Goal: Task Accomplishment & Management: Use online tool/utility

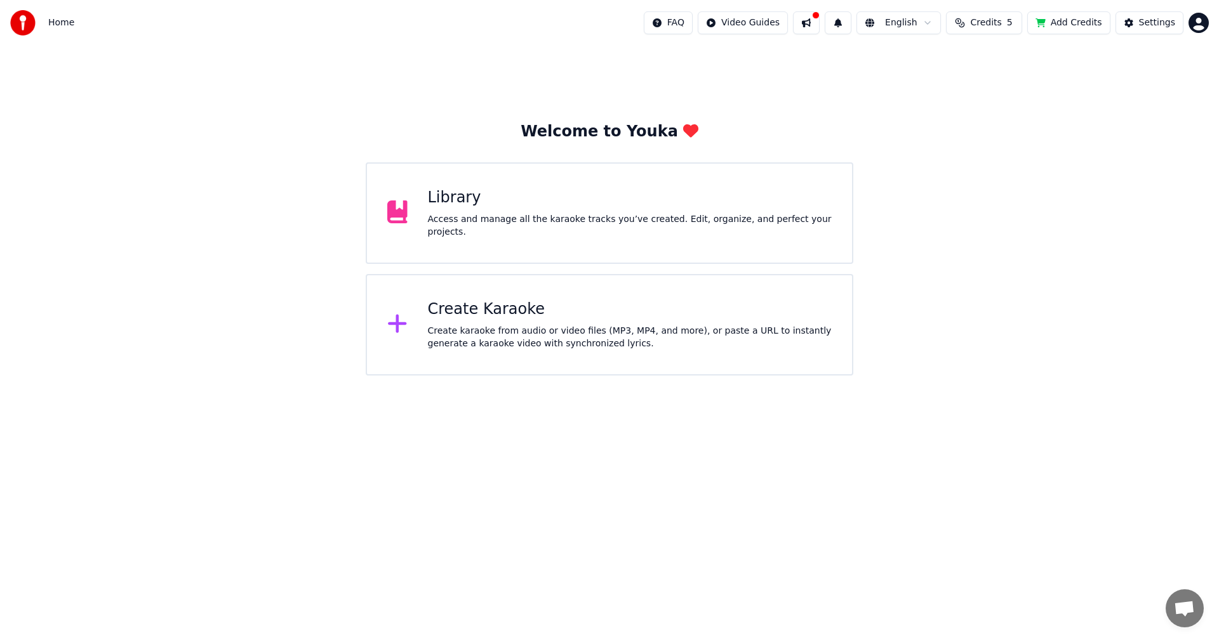
click at [1195, 222] on div "Welcome to Youka Library Access and manage all the karaoke tracks you’ve create…" at bounding box center [609, 211] width 1219 height 330
click at [557, 331] on div "Create karaoke from audio or video files (MP3, MP4, and more), or paste a URL t…" at bounding box center [630, 337] width 404 height 25
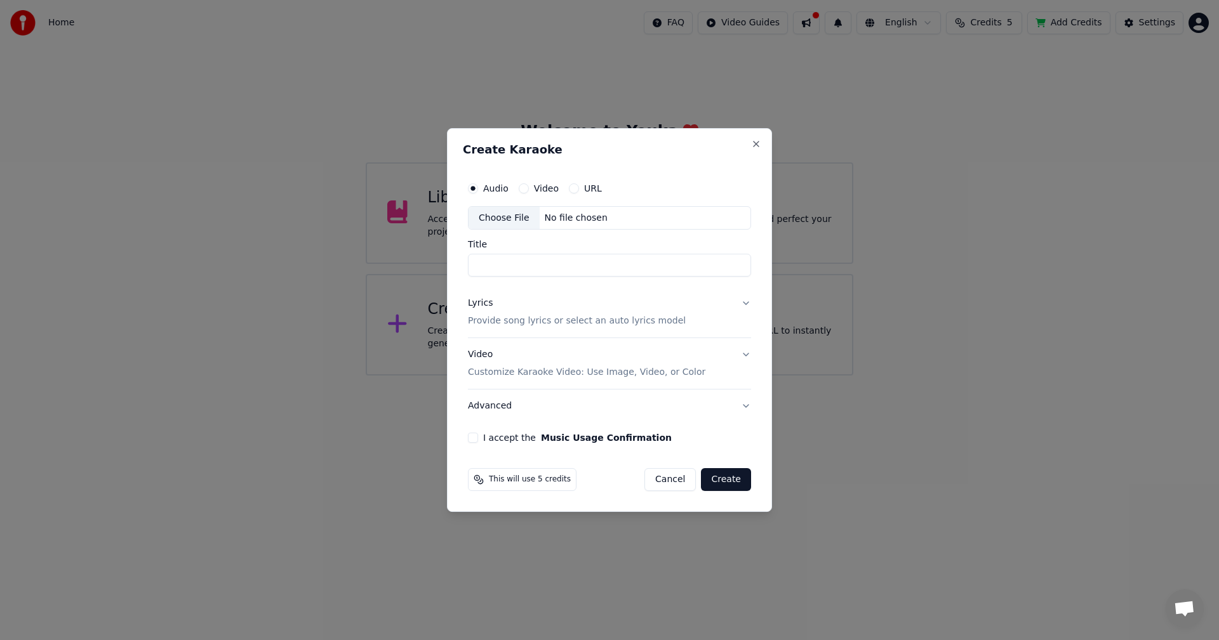
click at [503, 220] on div "Choose File" at bounding box center [503, 218] width 71 height 23
type input "**********"
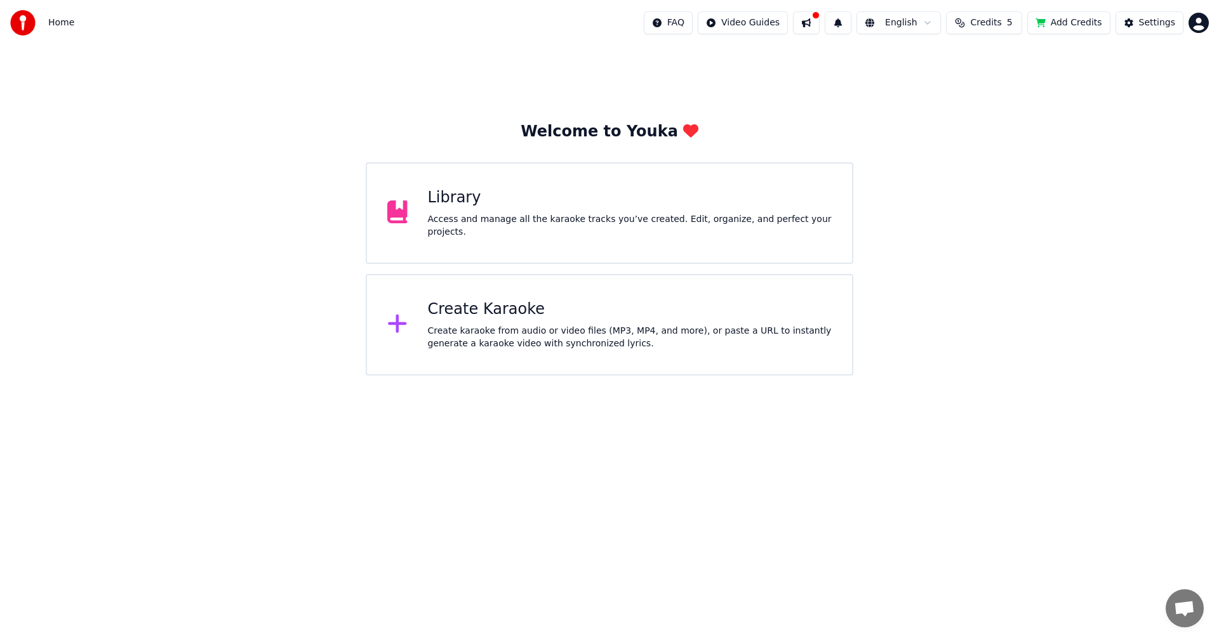
click at [543, 322] on div "Create Karaoke Create karaoke from audio or video files (MP3, MP4, and more), o…" at bounding box center [630, 325] width 404 height 51
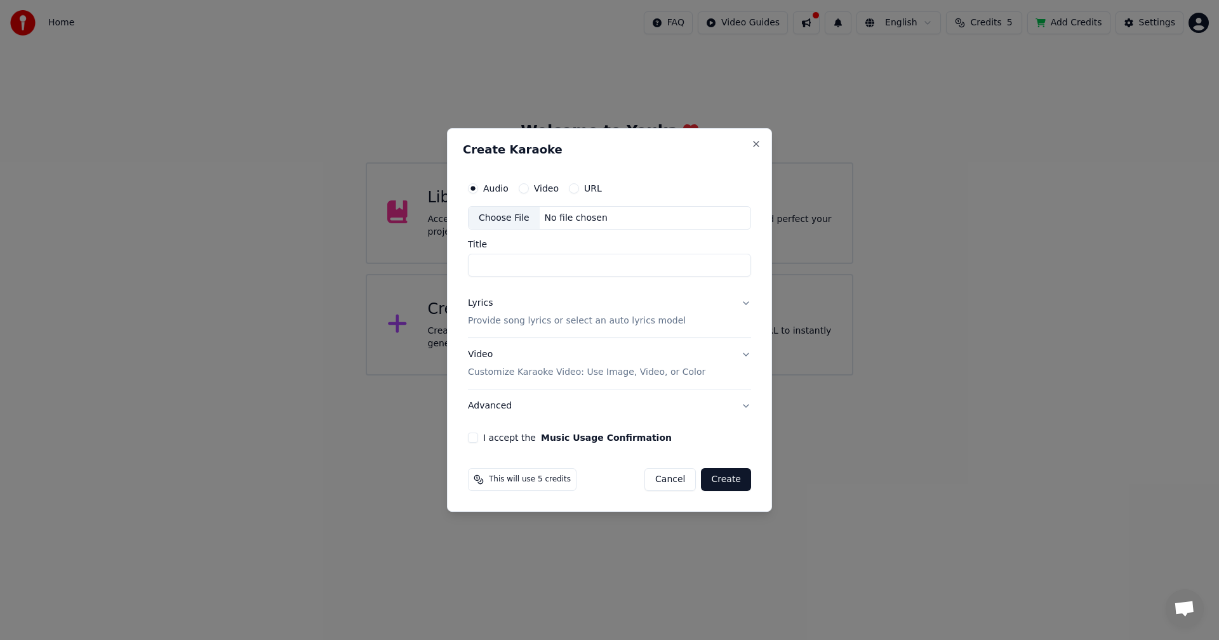
click at [543, 317] on p "Provide song lyrics or select an auto lyrics model" at bounding box center [577, 321] width 218 height 13
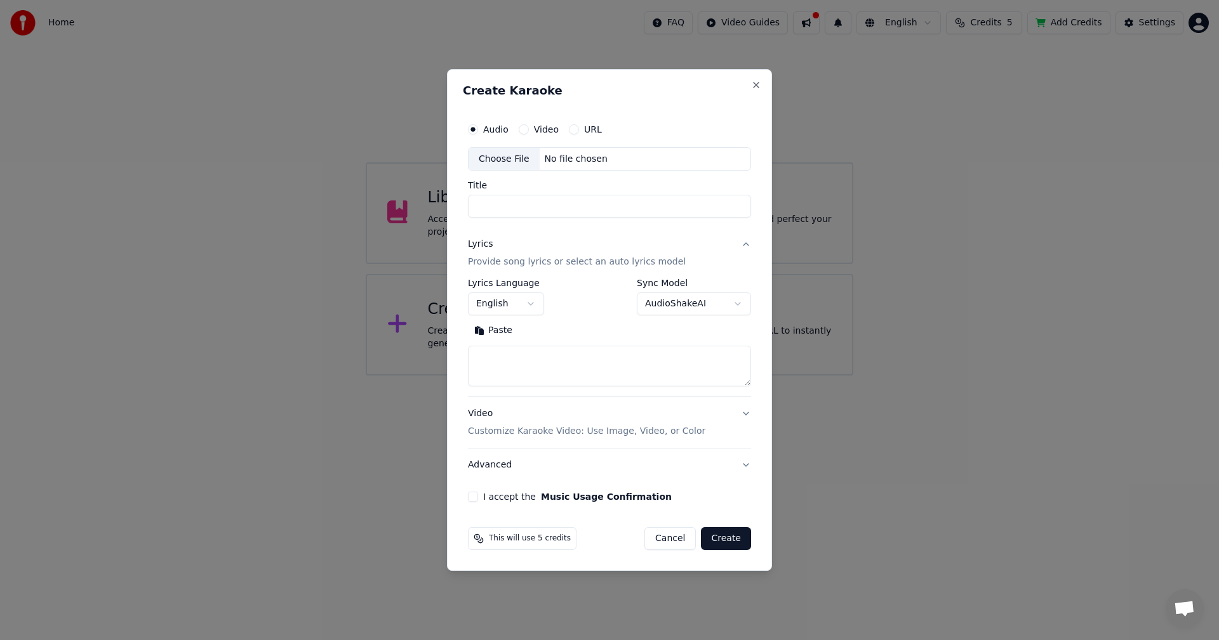
click at [517, 375] on textarea at bounding box center [609, 367] width 283 height 41
paste textarea "**********"
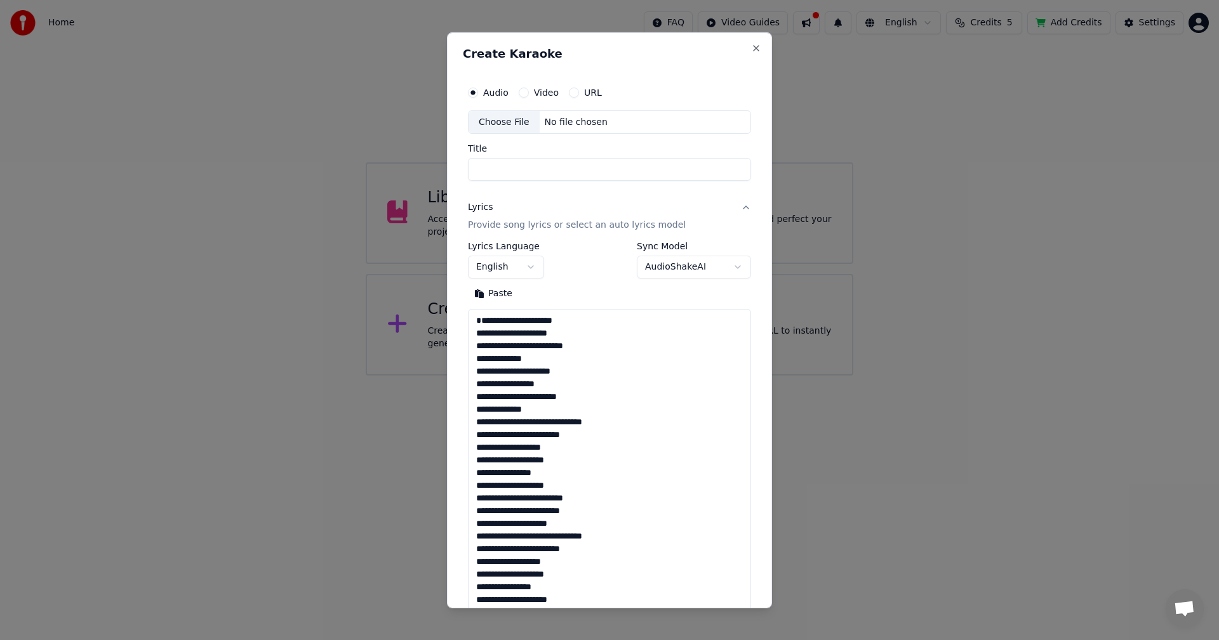
scroll to position [321, 0]
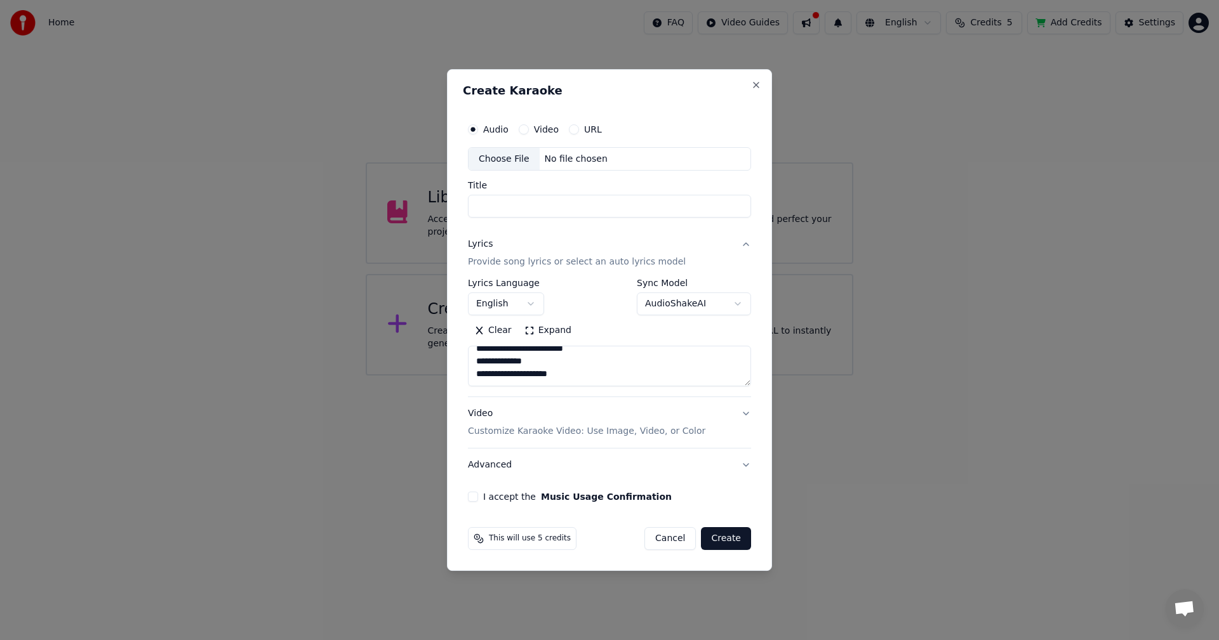
type textarea "**********"
click at [512, 166] on div "Choose File" at bounding box center [503, 159] width 71 height 23
type input "**********"
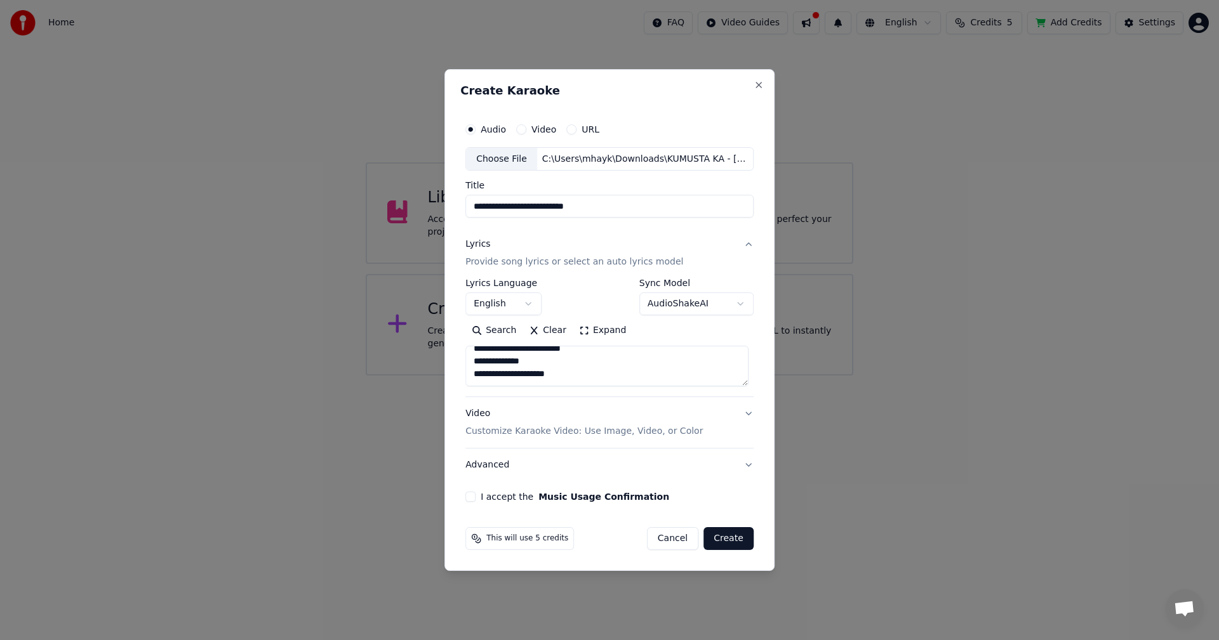
click at [522, 435] on p "Customize Karaoke Video: Use Image, Video, or Color" at bounding box center [583, 431] width 237 height 13
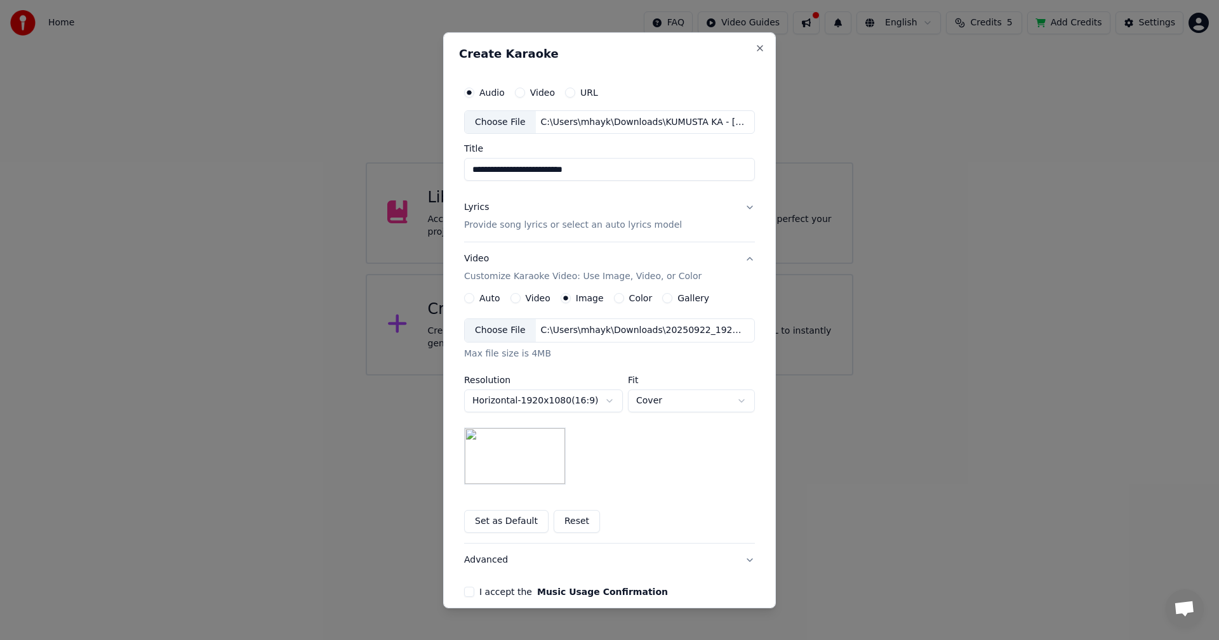
click at [488, 334] on div "Choose File" at bounding box center [500, 330] width 71 height 23
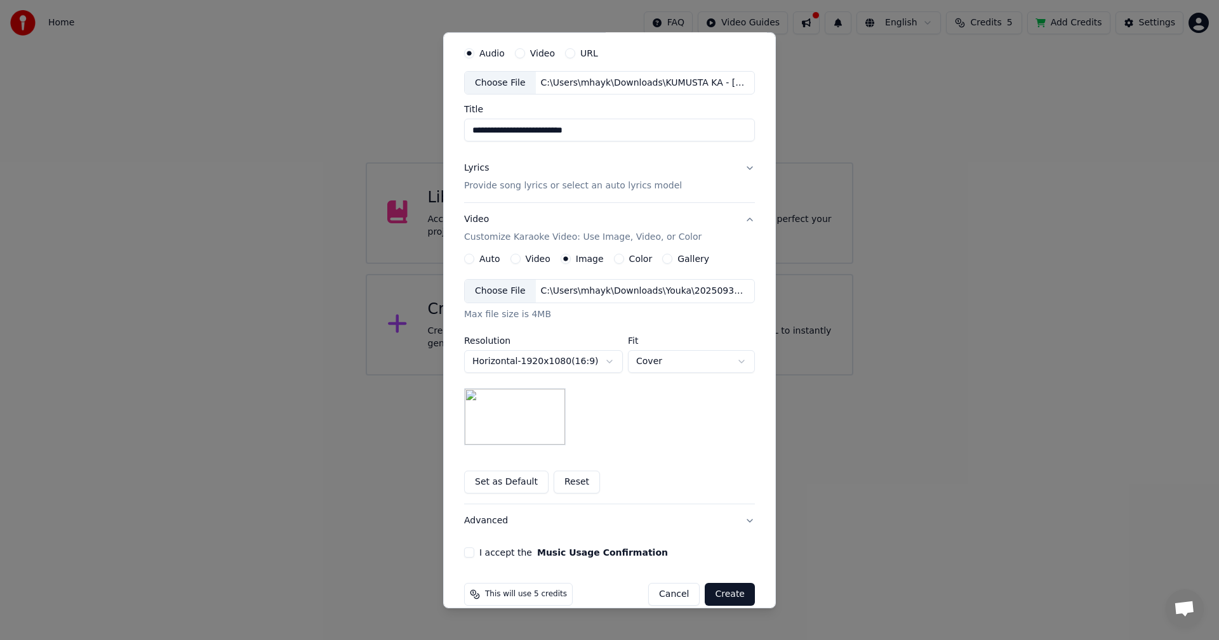
scroll to position [58, 0]
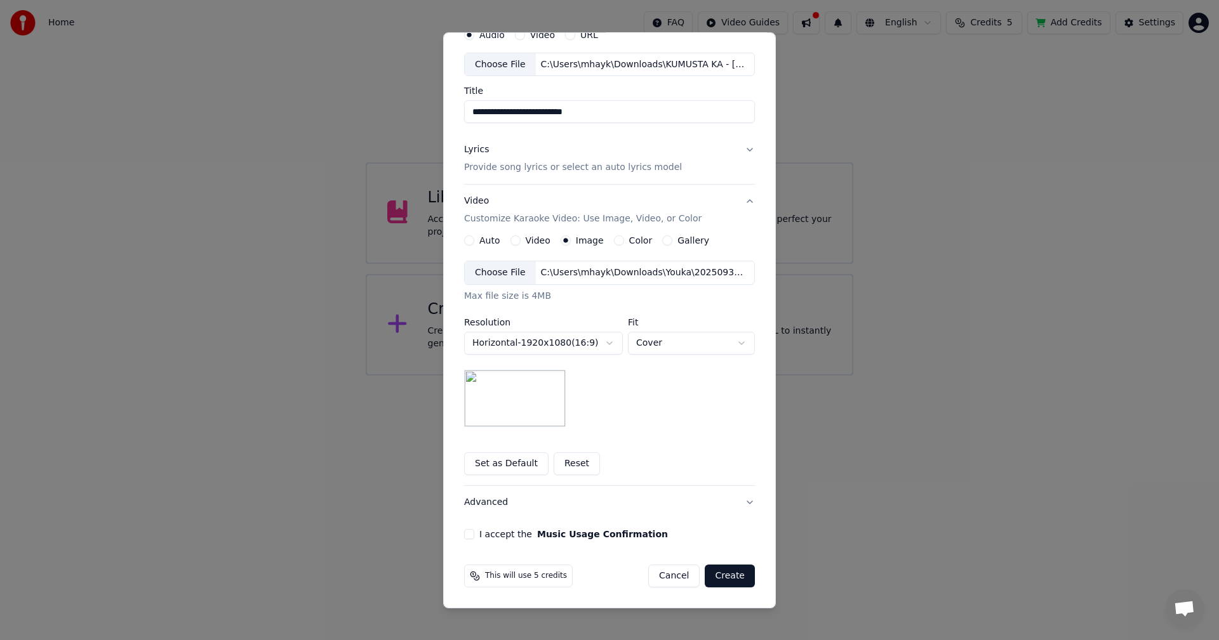
click at [464, 534] on button "I accept the Music Usage Confirmation" at bounding box center [469, 534] width 10 height 10
click at [727, 578] on button "Create" at bounding box center [730, 576] width 50 height 23
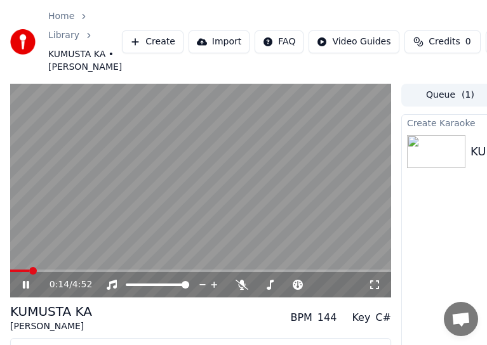
click at [248, 267] on video at bounding box center [200, 191] width 381 height 215
click at [247, 246] on video at bounding box center [200, 191] width 381 height 215
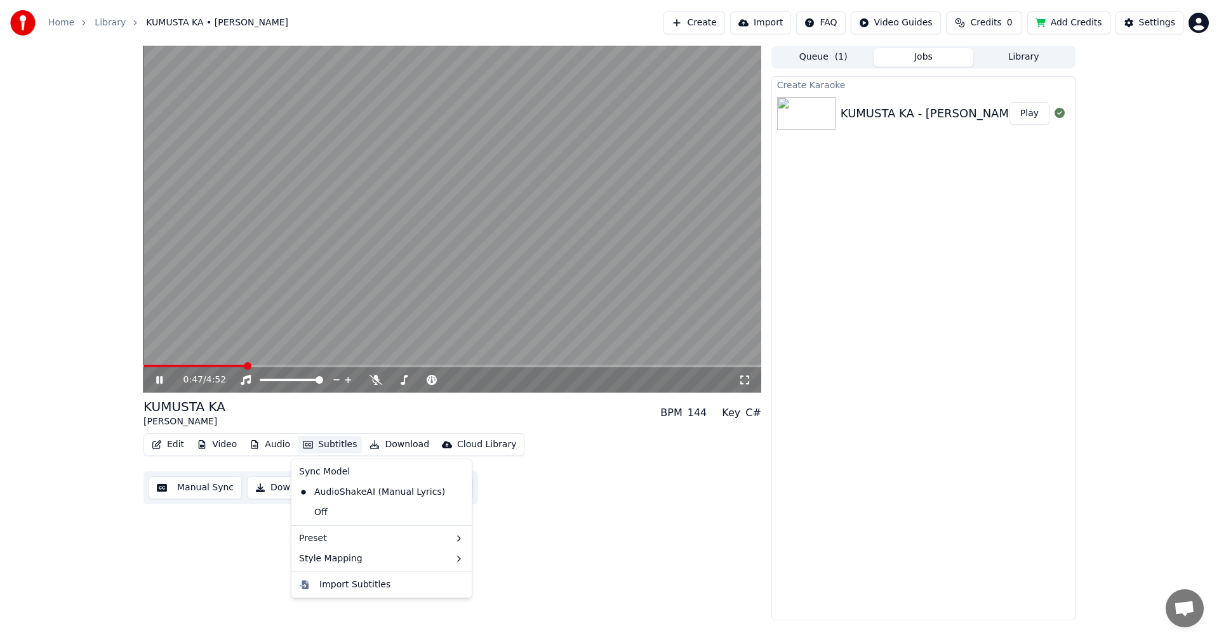
click at [332, 448] on button "Subtitles" at bounding box center [330, 445] width 64 height 18
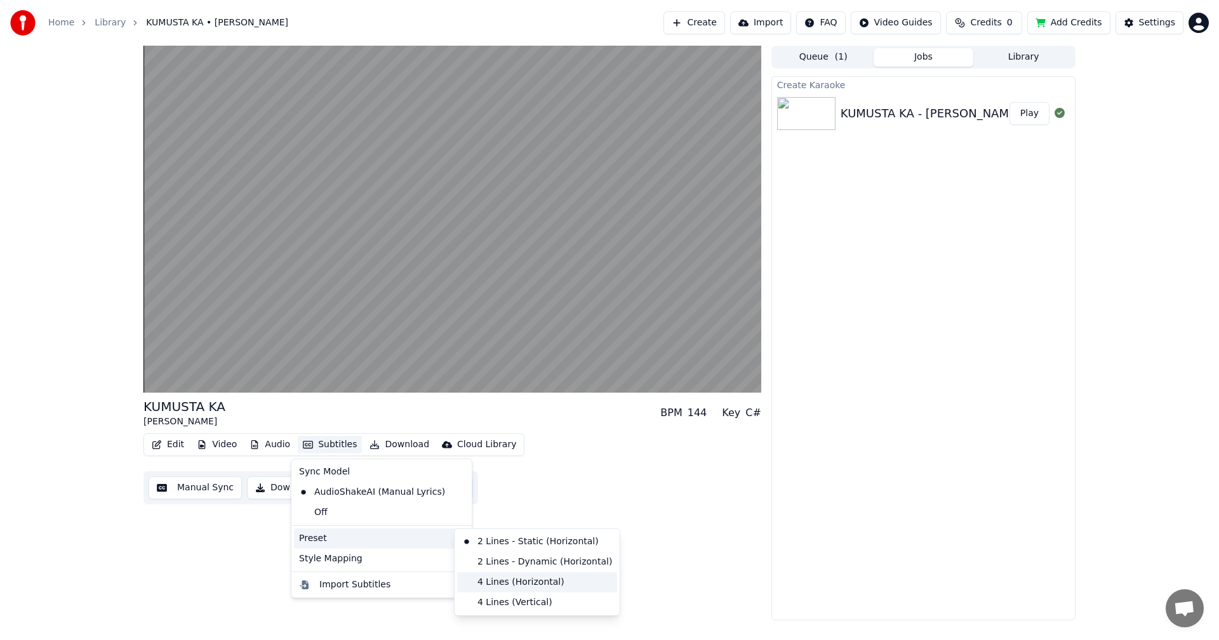
click at [500, 584] on div "4 Lines (Horizontal)" at bounding box center [537, 583] width 160 height 20
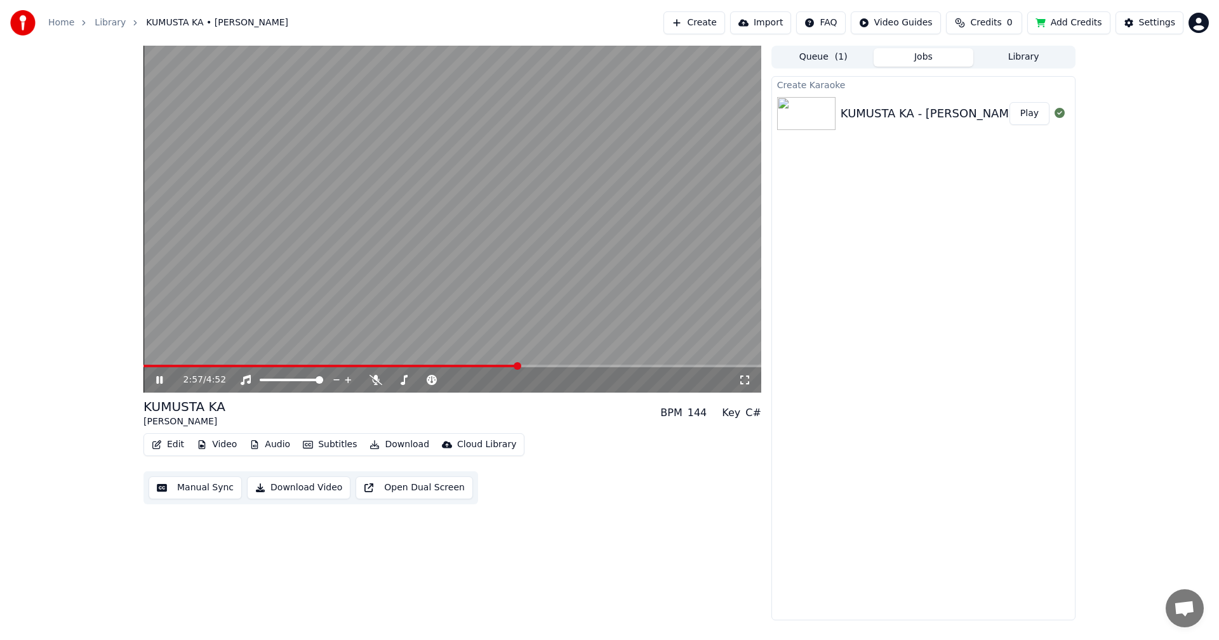
click at [501, 235] on video at bounding box center [452, 219] width 618 height 347
click at [561, 362] on video at bounding box center [452, 219] width 618 height 347
click at [529, 366] on span at bounding box center [336, 366] width 387 height 3
click at [165, 381] on icon at bounding box center [169, 380] width 30 height 10
click at [204, 491] on button "Manual Sync" at bounding box center [195, 488] width 93 height 23
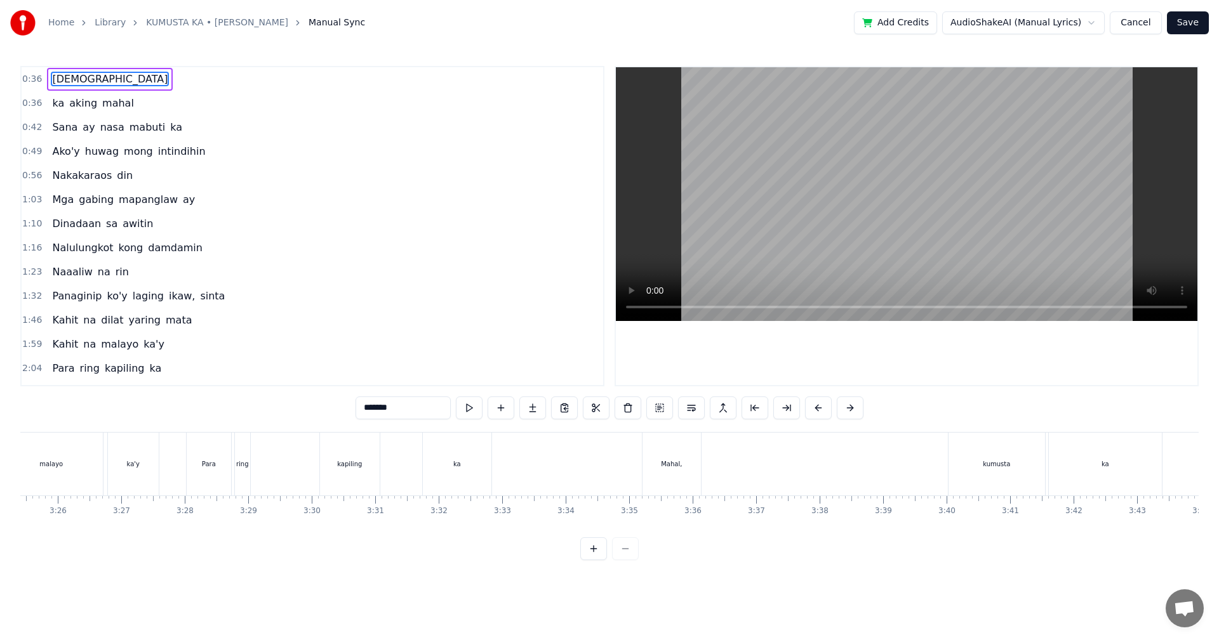
scroll to position [0, 12977]
click at [423, 471] on div "kapiling" at bounding box center [411, 464] width 60 height 63
type input "********"
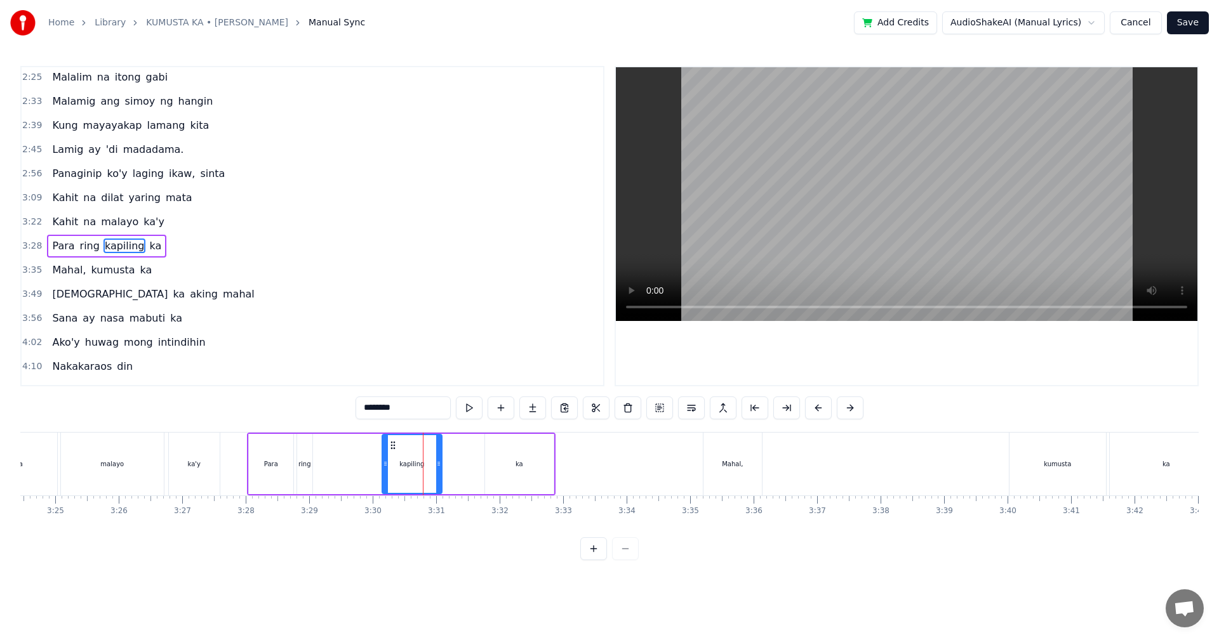
scroll to position [357, 0]
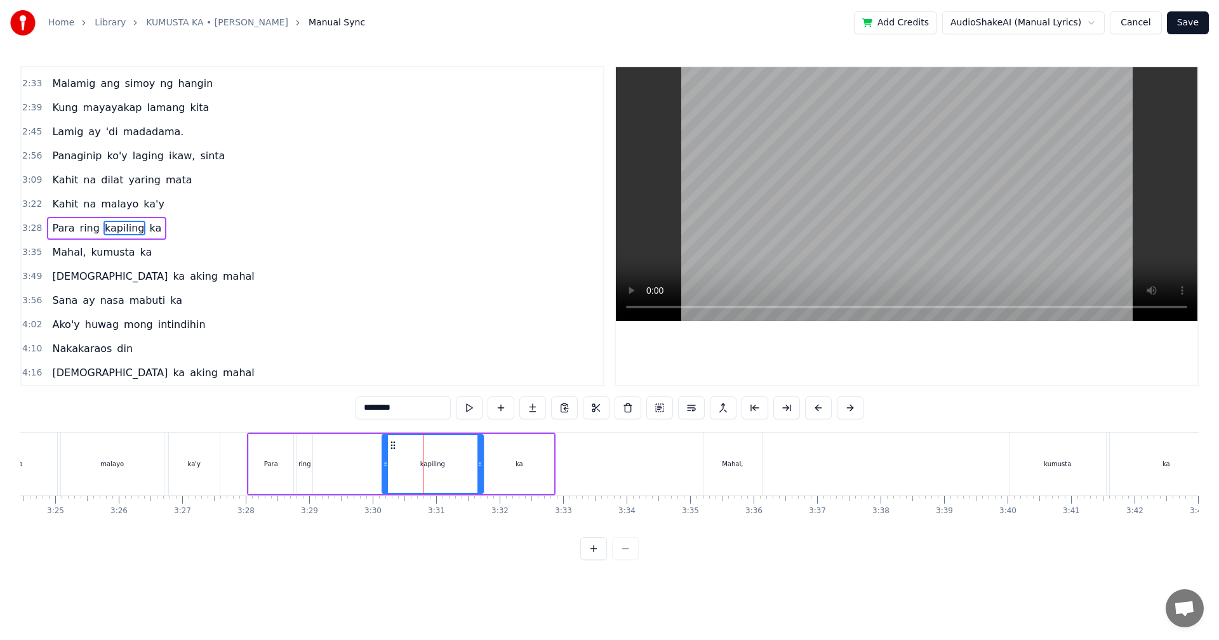
drag, startPoint x: 437, startPoint y: 475, endPoint x: 479, endPoint y: 475, distance: 41.3
click at [479, 475] on div at bounding box center [479, 464] width 5 height 58
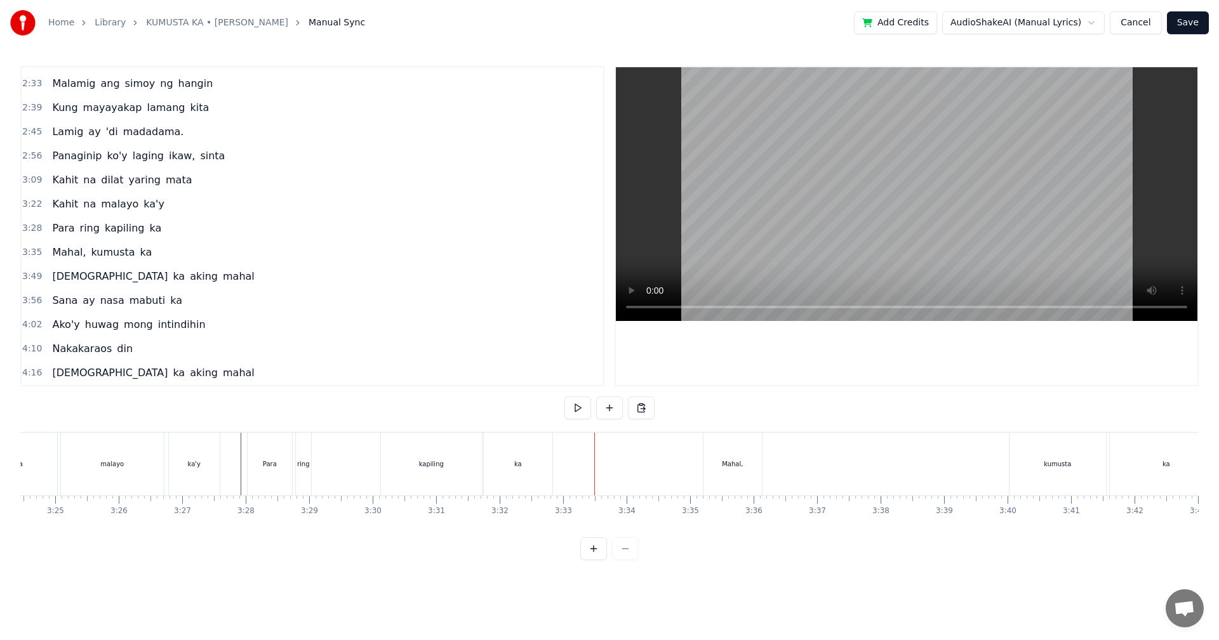
click at [1192, 25] on button "Save" at bounding box center [1188, 22] width 42 height 23
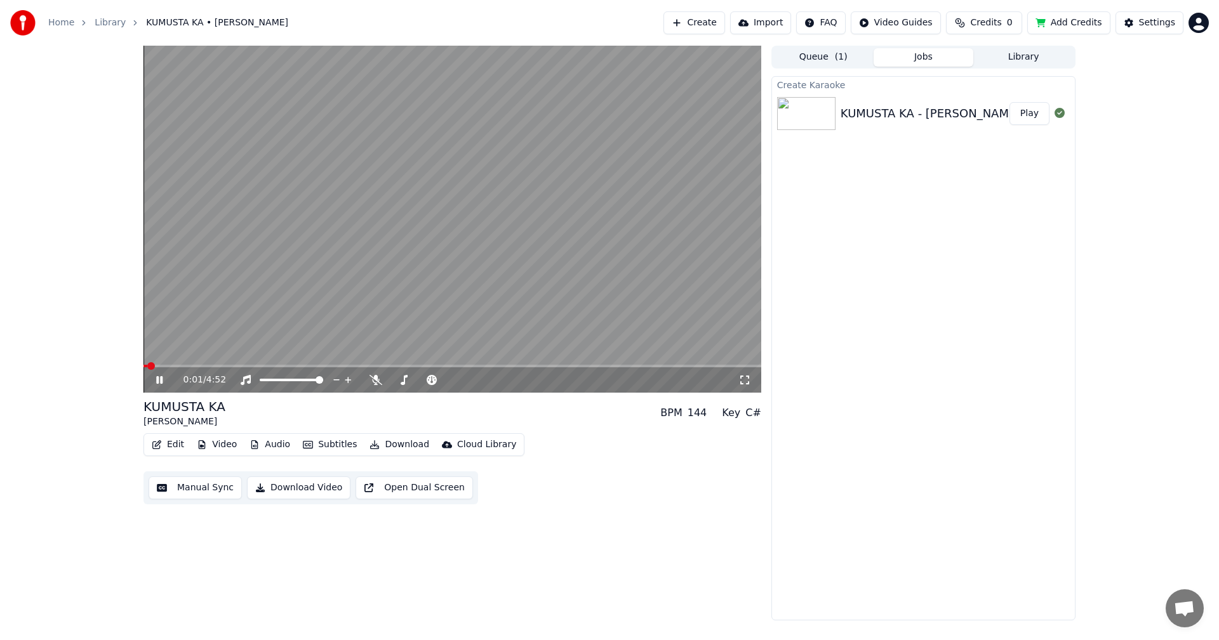
click at [487, 365] on span at bounding box center [452, 366] width 618 height 3
click at [536, 364] on video at bounding box center [452, 219] width 618 height 347
click at [537, 367] on span at bounding box center [452, 366] width 618 height 3
click at [590, 365] on span at bounding box center [452, 366] width 618 height 3
click at [578, 366] on span at bounding box center [366, 366] width 446 height 3
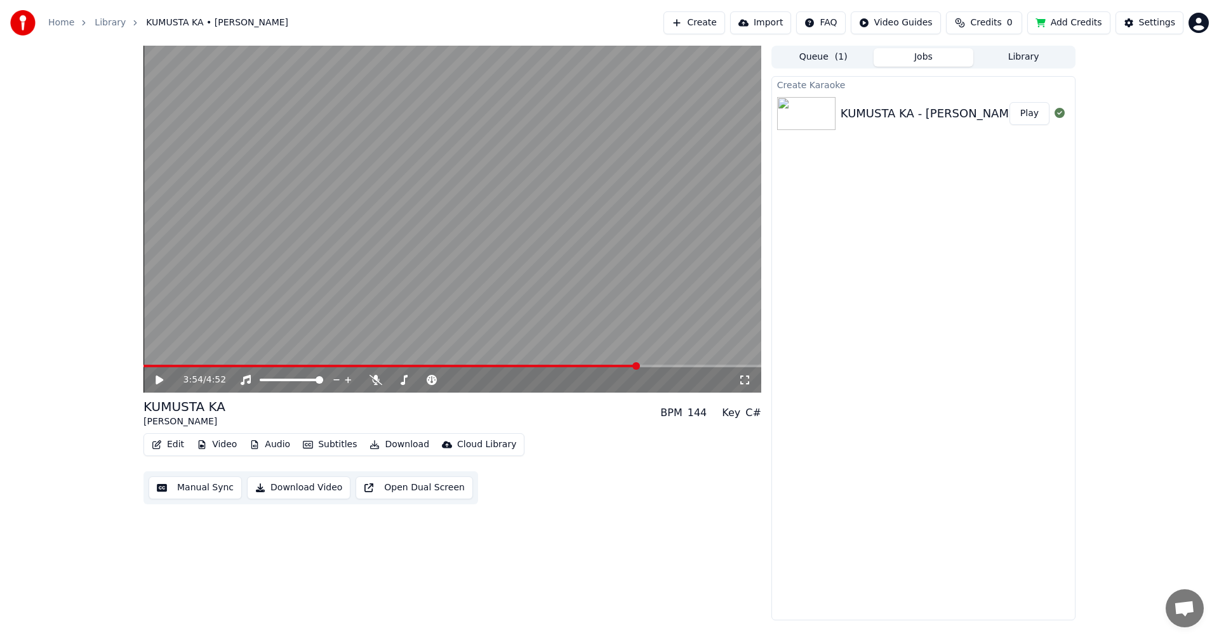
click at [637, 368] on span at bounding box center [636, 366] width 8 height 8
click at [571, 185] on video at bounding box center [452, 219] width 618 height 347
click at [191, 488] on button "Manual Sync" at bounding box center [195, 488] width 93 height 23
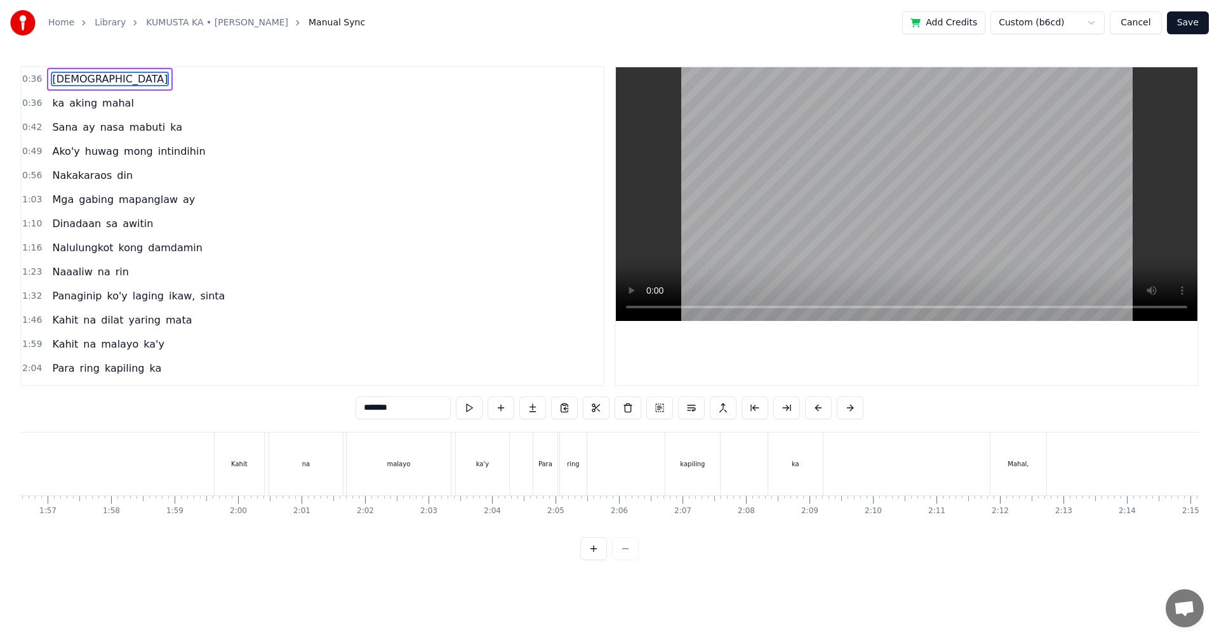
scroll to position [0, 7460]
click at [674, 446] on div "Para ring kapiling ka" at bounding box center [617, 464] width 293 height 63
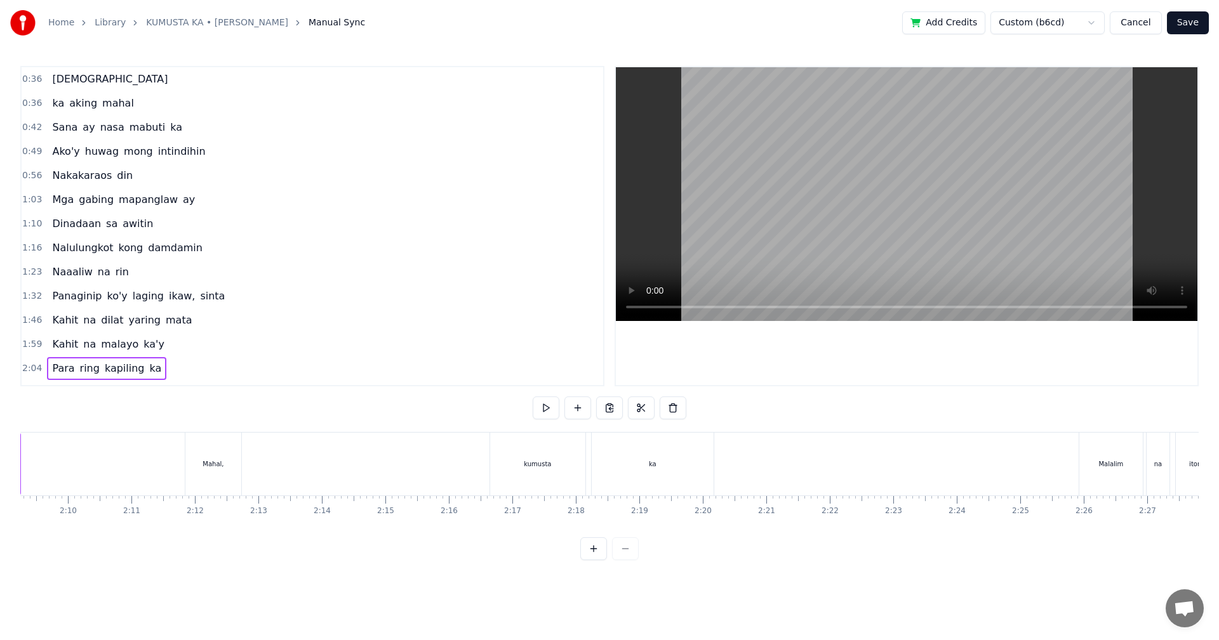
scroll to position [0, 8213]
click at [645, 439] on div "ka" at bounding box center [643, 464] width 122 height 63
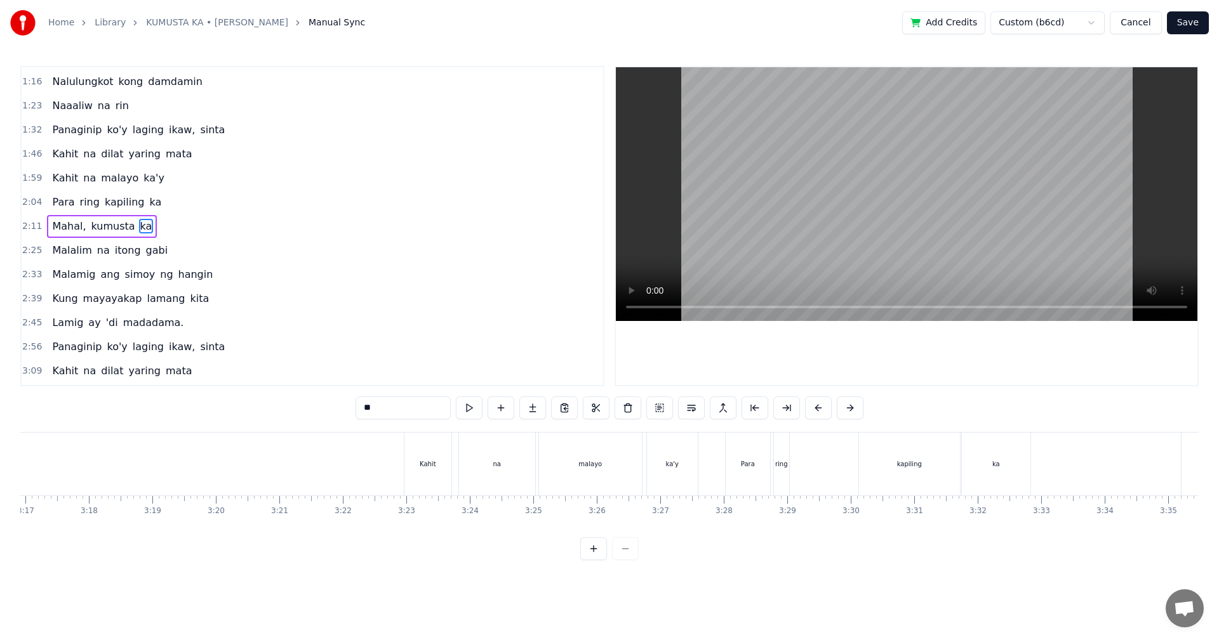
scroll to position [0, 12508]
click at [1005, 439] on div "ka" at bounding box center [986, 464] width 69 height 63
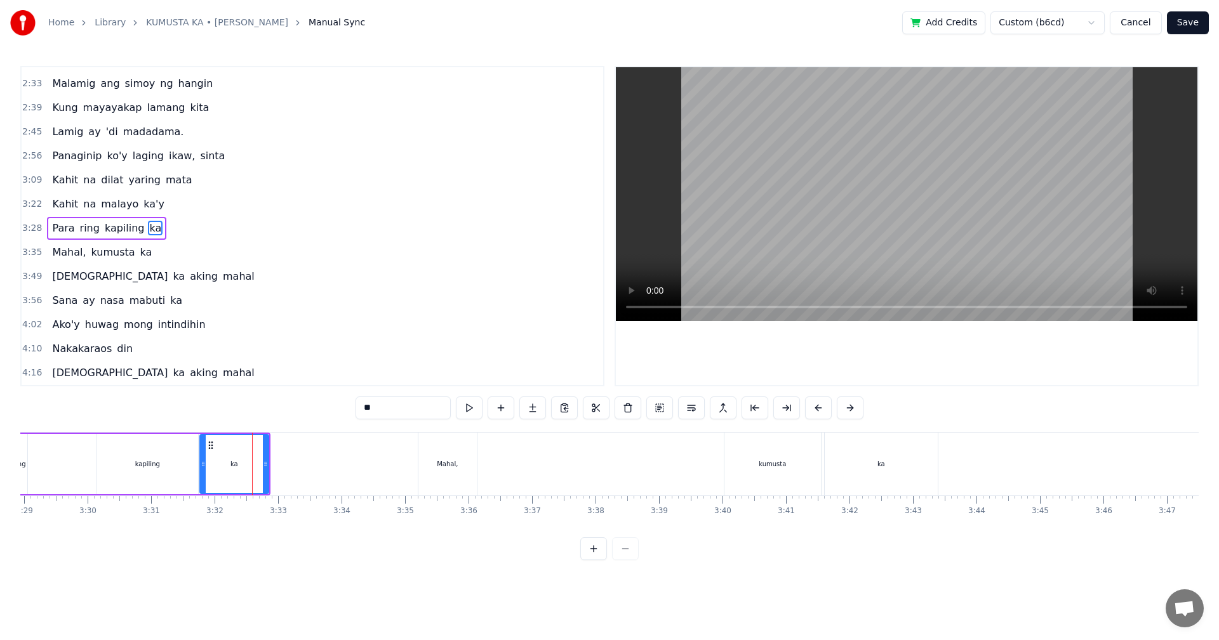
scroll to position [0, 13333]
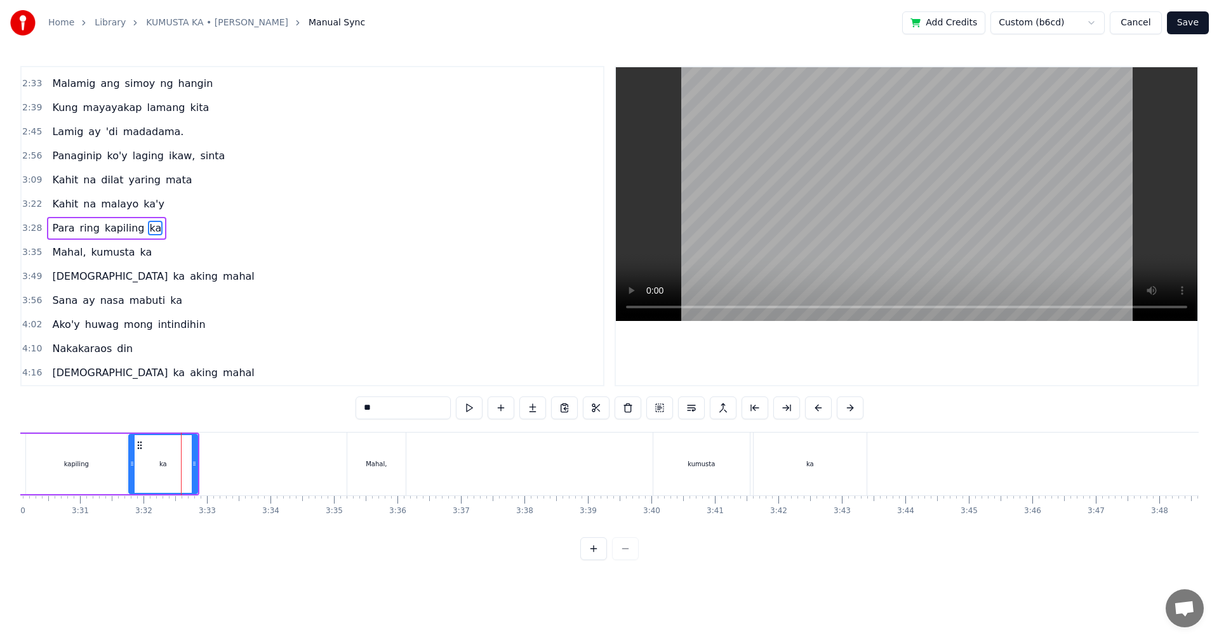
click at [854, 450] on div "ka" at bounding box center [809, 464] width 113 height 63
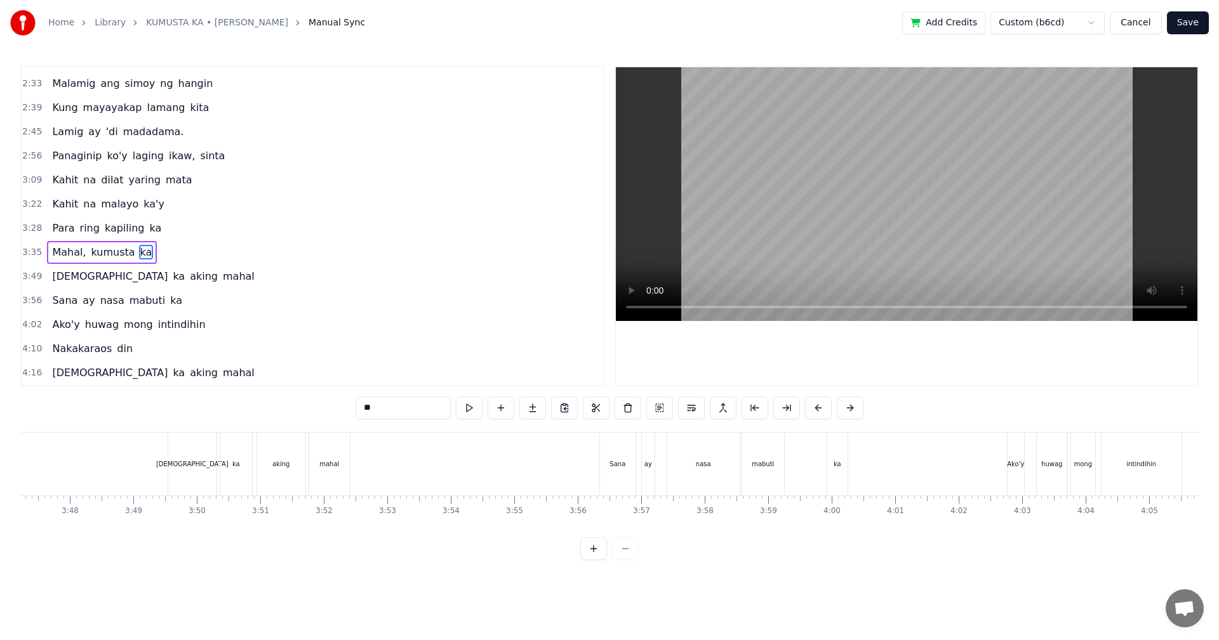
scroll to position [0, 14493]
click at [766, 450] on div "ka" at bounding box center [766, 464] width 20 height 63
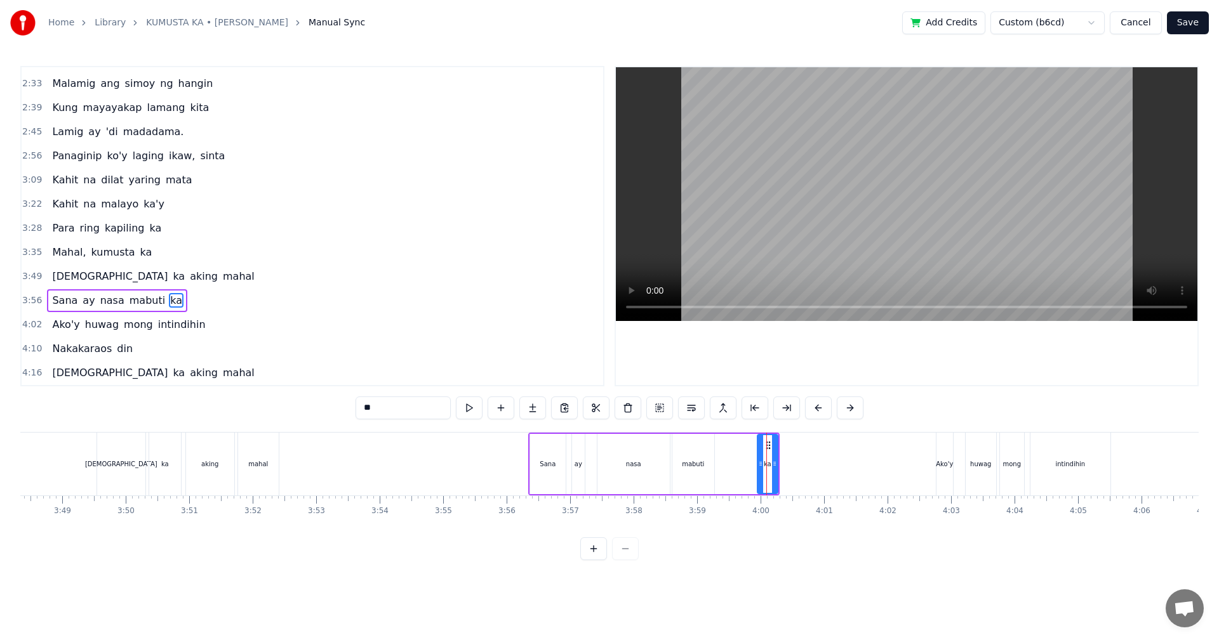
click at [704, 463] on div "mabuti" at bounding box center [693, 464] width 42 height 60
click at [766, 472] on div "ka" at bounding box center [767, 464] width 20 height 60
click at [706, 468] on div "mabuti" at bounding box center [693, 464] width 42 height 60
click at [404, 410] on input "******" at bounding box center [402, 408] width 95 height 23
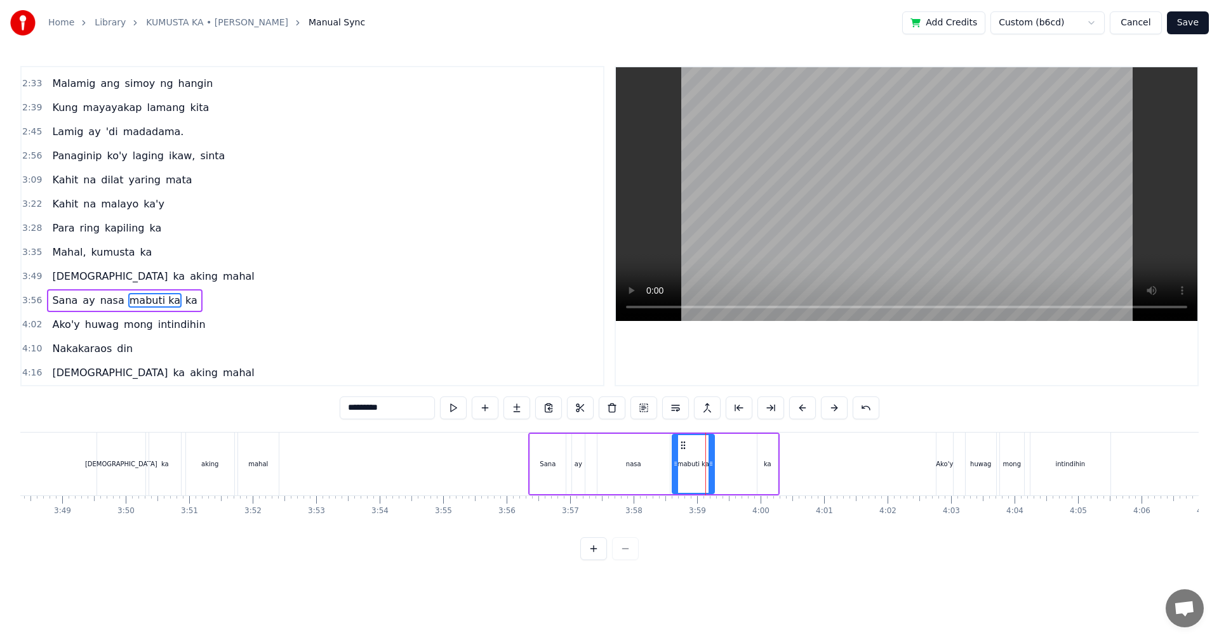
click at [767, 461] on div "ka" at bounding box center [768, 465] width 8 height 10
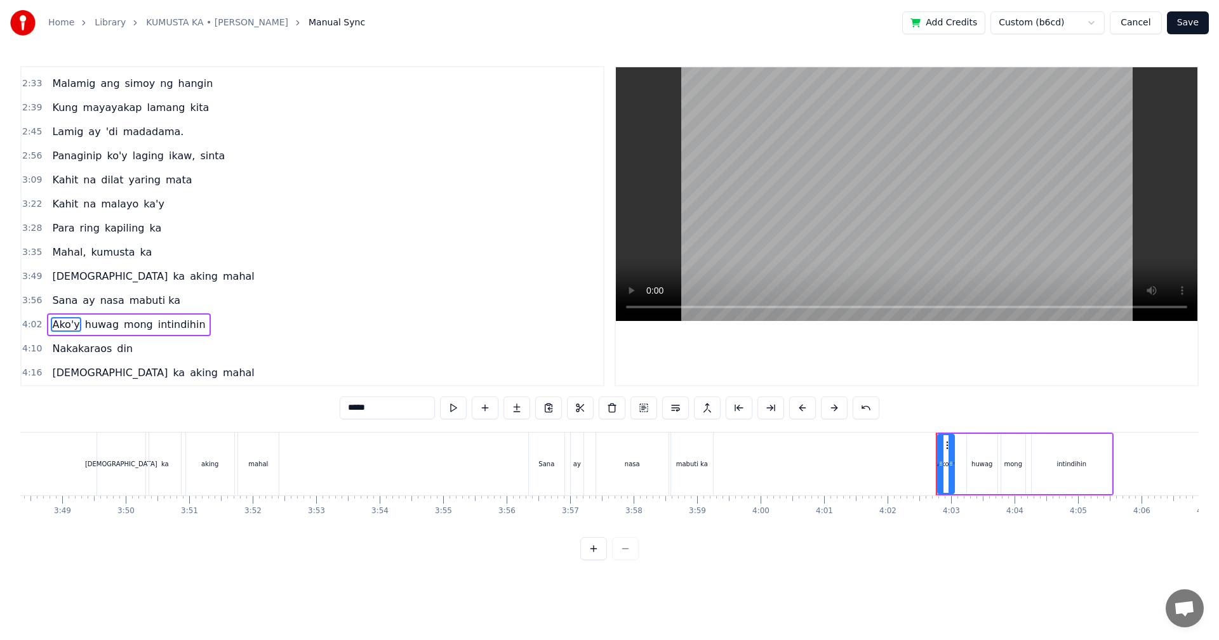
click at [687, 470] on div "mabuti ka" at bounding box center [692, 464] width 42 height 63
type input "*********"
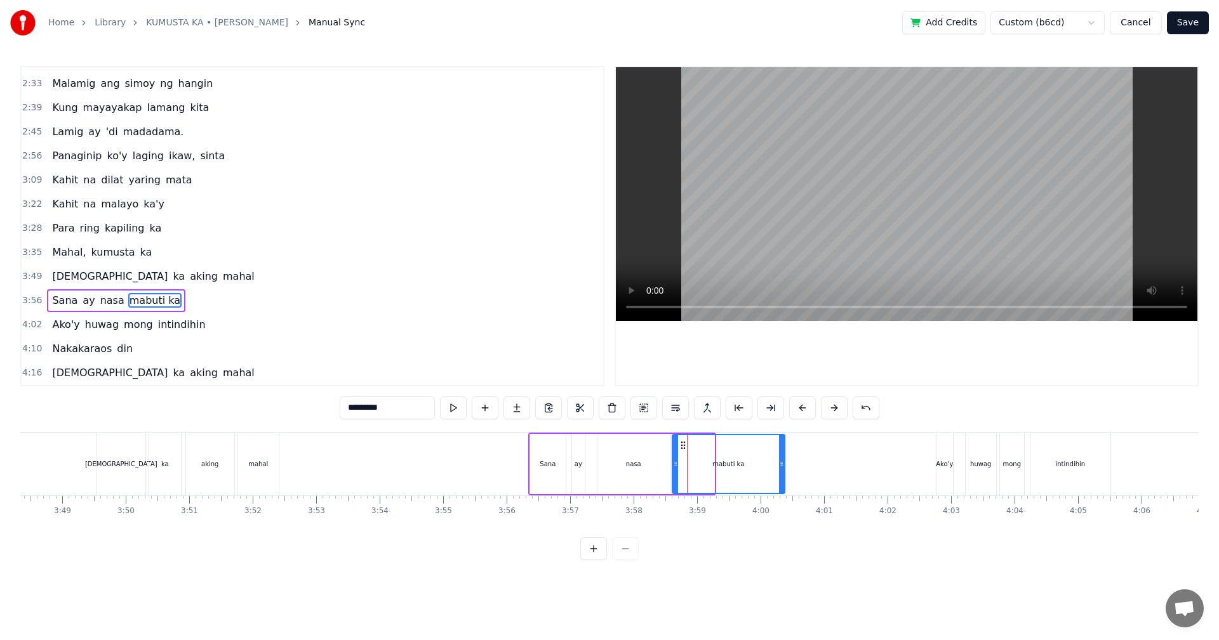
drag, startPoint x: 710, startPoint y: 469, endPoint x: 781, endPoint y: 470, distance: 71.7
click at [782, 470] on div at bounding box center [781, 464] width 5 height 58
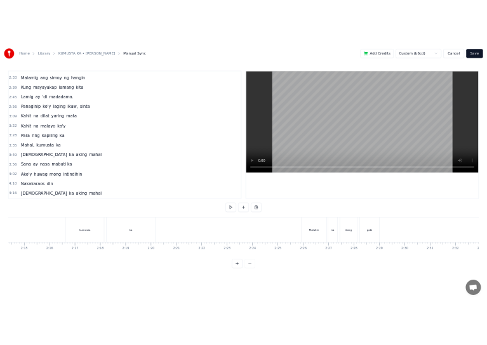
scroll to position [0, 8478]
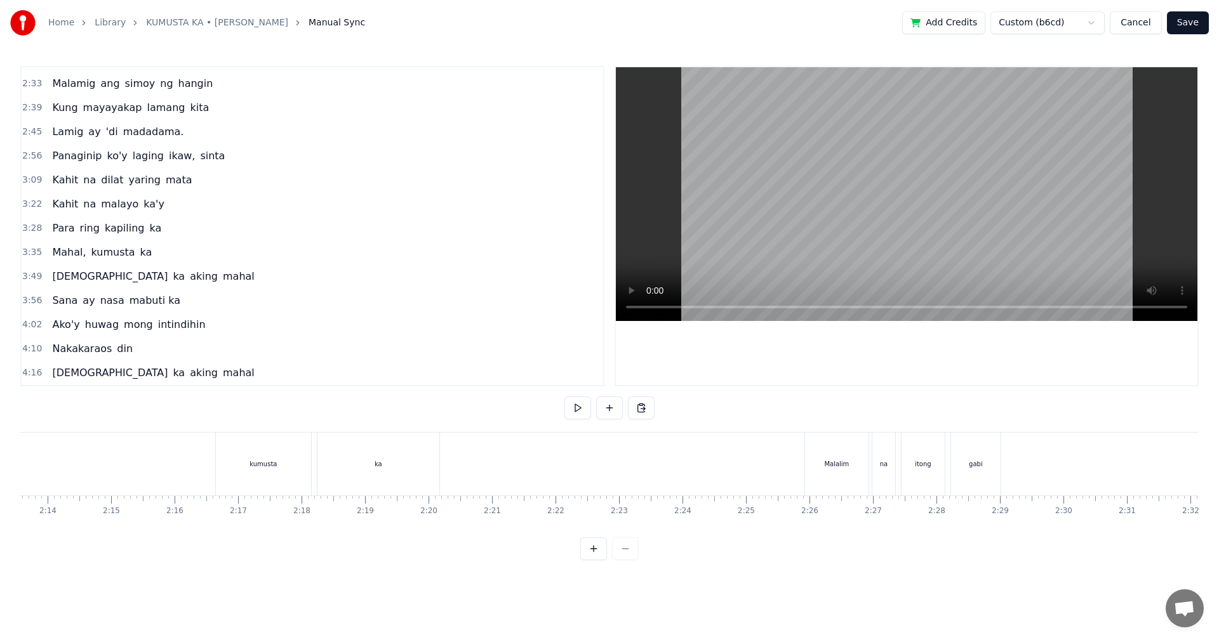
click at [1184, 23] on button "Save" at bounding box center [1188, 22] width 42 height 23
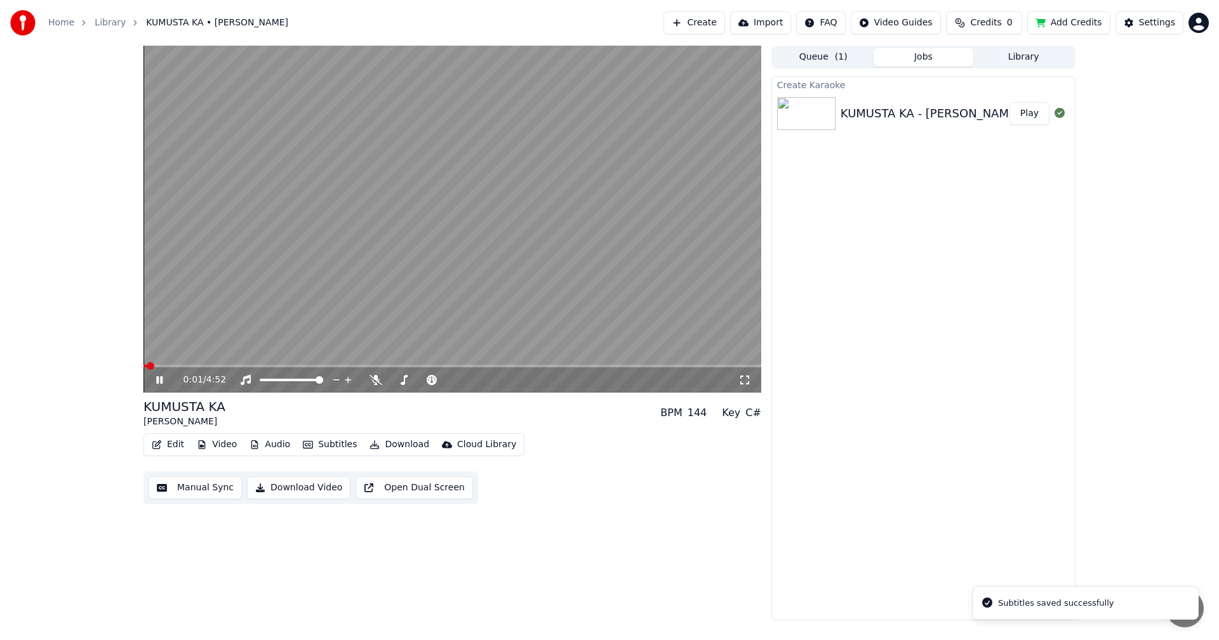
click at [294, 490] on button "Download Video" at bounding box center [298, 488] width 103 height 23
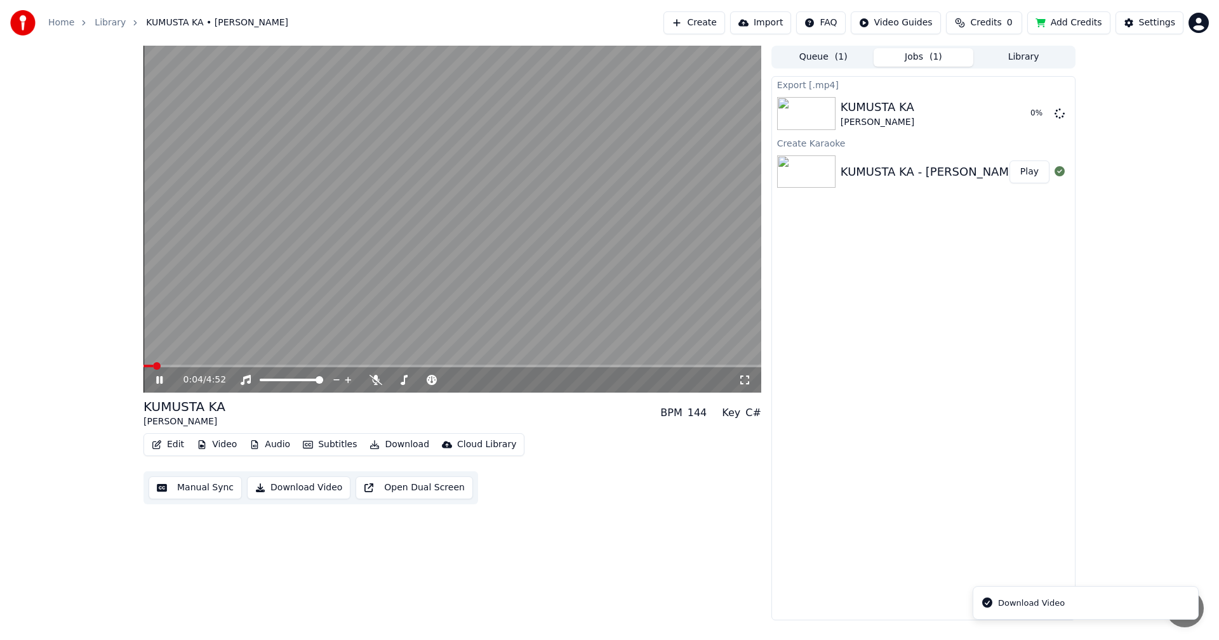
click at [412, 247] on video at bounding box center [452, 219] width 618 height 347
